Goal: Task Accomplishment & Management: Manage account settings

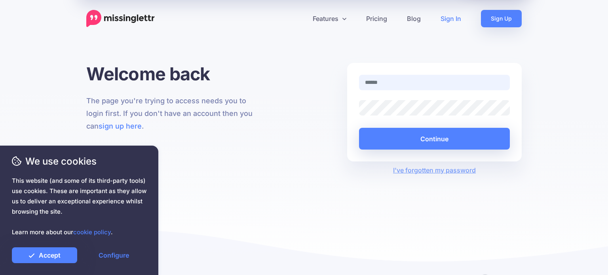
type input "**********"
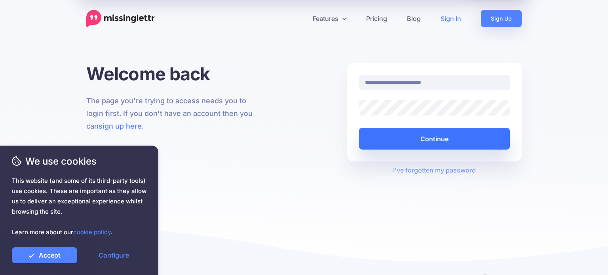
click at [451, 138] on button "Continue" at bounding box center [434, 139] width 151 height 22
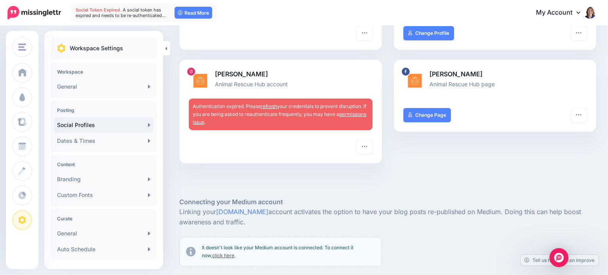
scroll to position [134, 0]
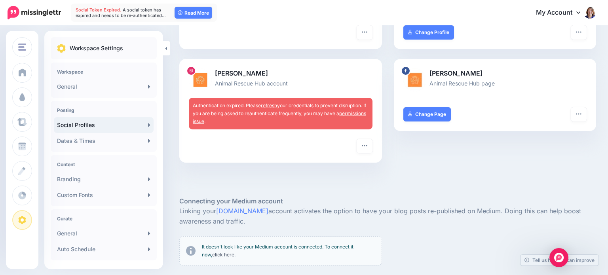
click at [276, 106] on link "refresh" at bounding box center [269, 105] width 16 height 6
